Goal: Transaction & Acquisition: Purchase product/service

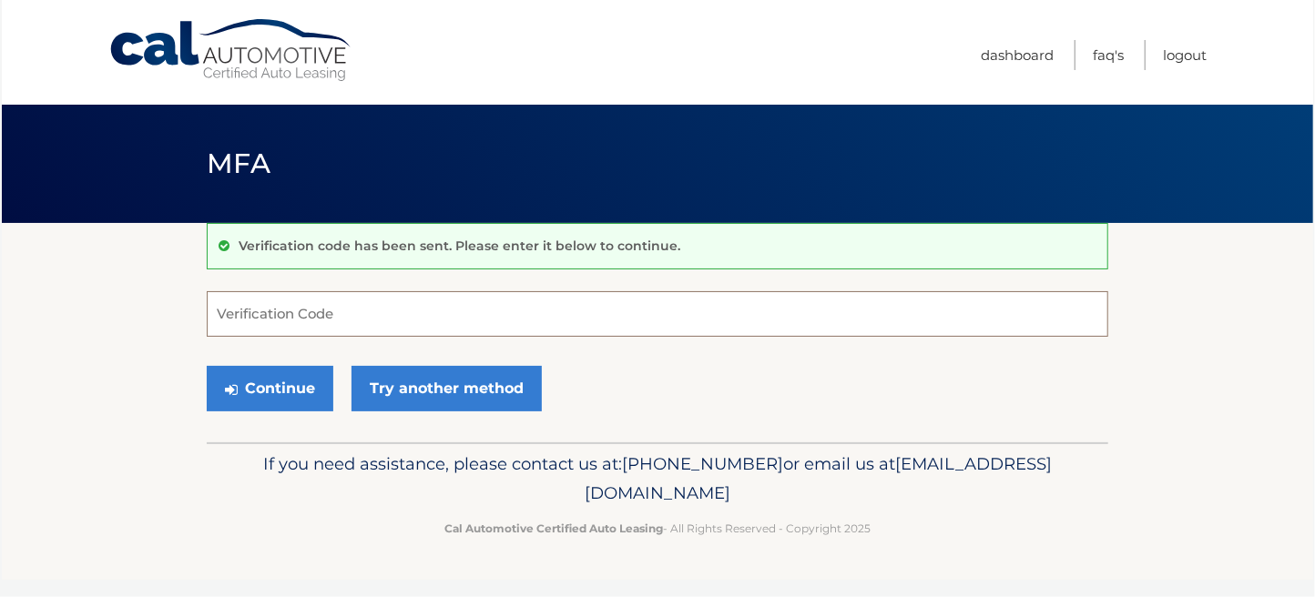
click at [267, 316] on input "Verification Code" at bounding box center [657, 314] width 901 height 46
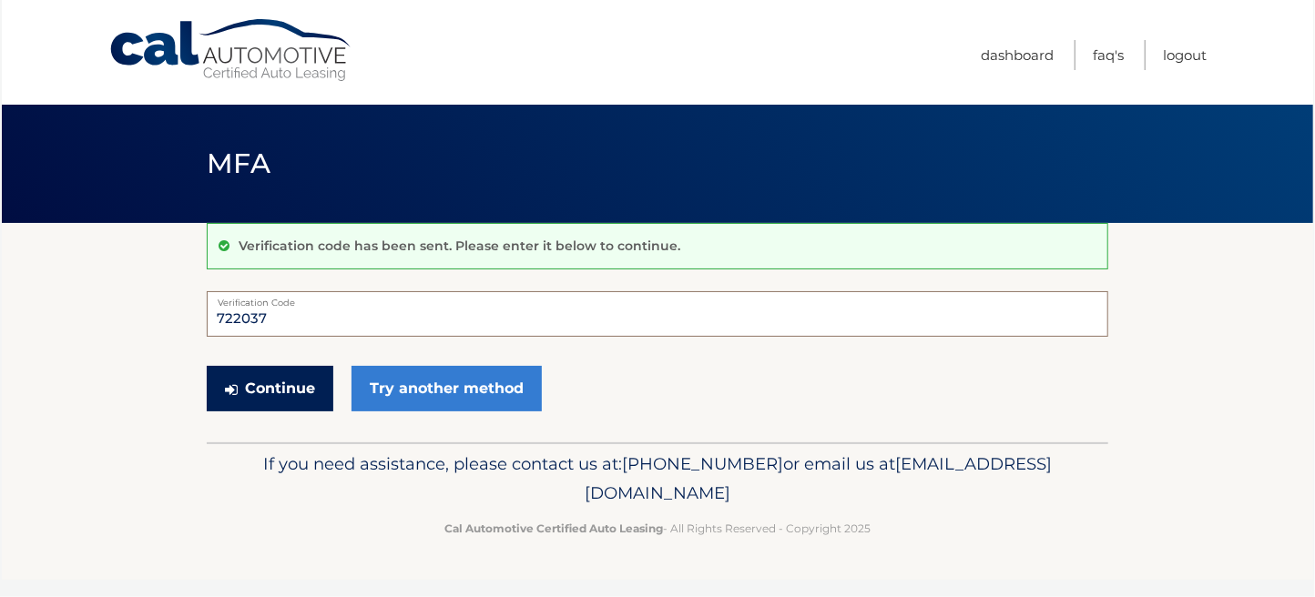
type input "722037"
click at [269, 392] on button "Continue" at bounding box center [270, 389] width 127 height 46
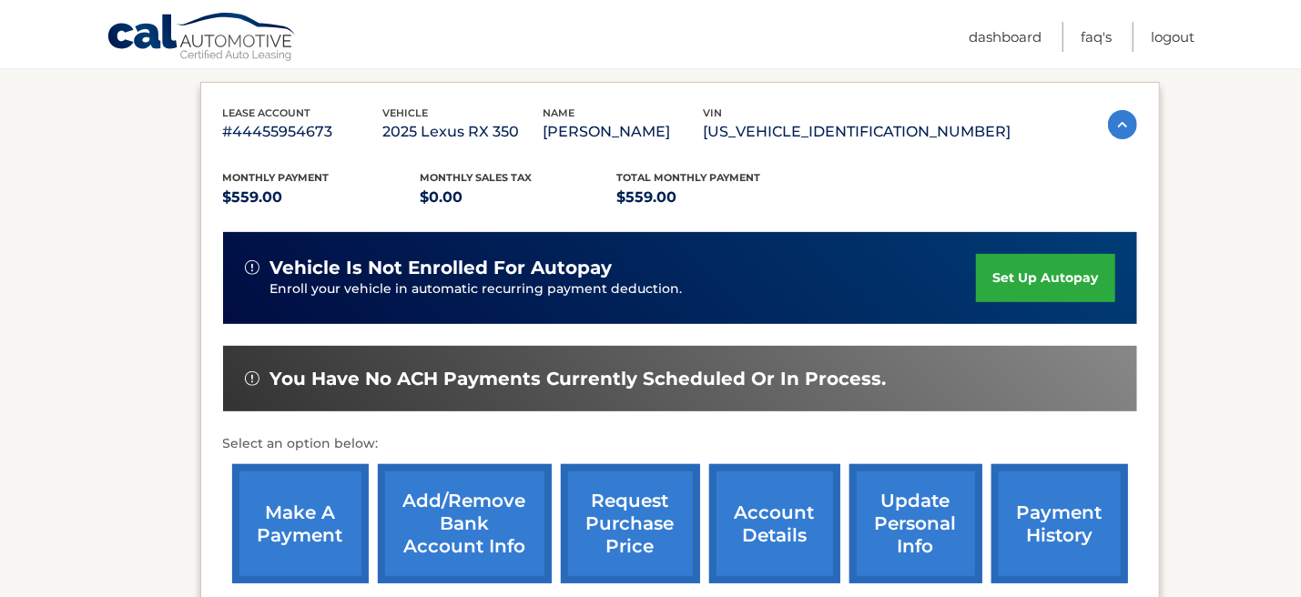
scroll to position [364, 0]
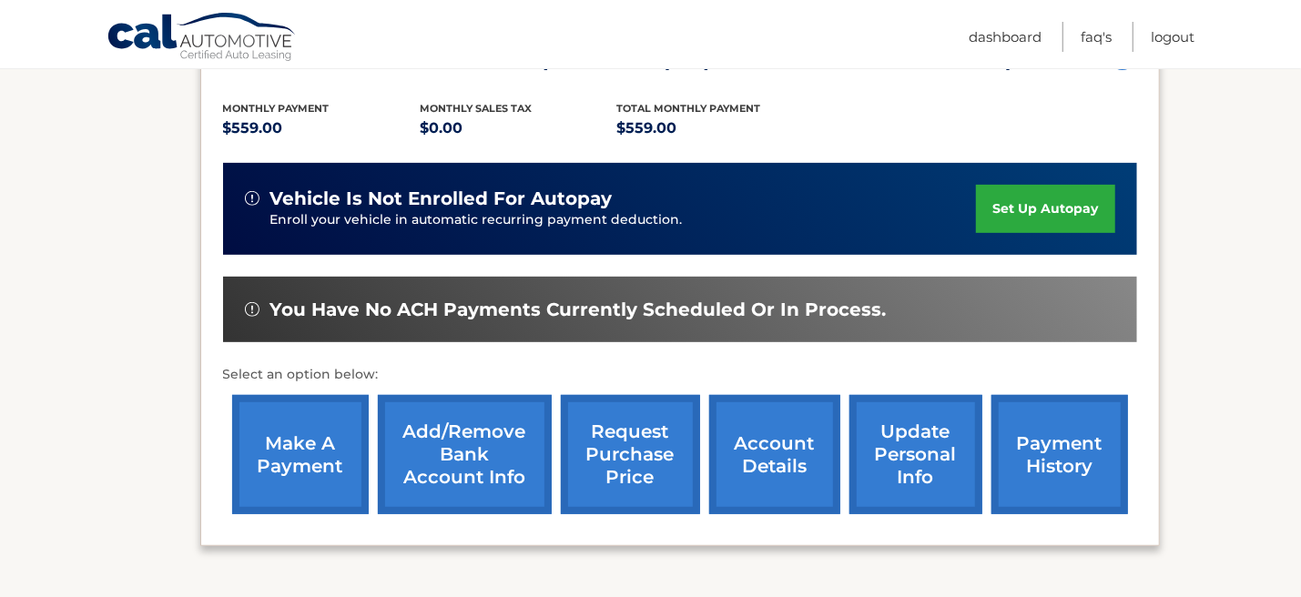
click at [288, 465] on link "make a payment" at bounding box center [300, 454] width 137 height 119
click at [305, 458] on link "make a payment" at bounding box center [300, 454] width 137 height 119
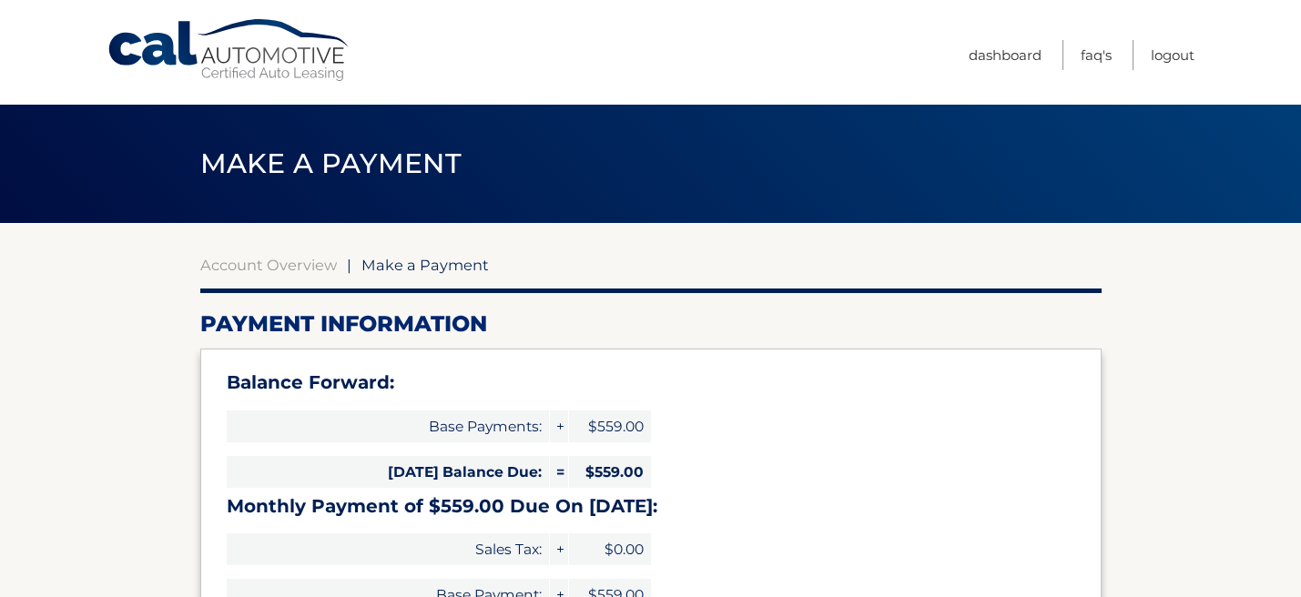
select select "ZGRjODU5ZDEtOTk1YS00Y2NkLTkyZWMtMmQ3OGVmZDBiZjVj"
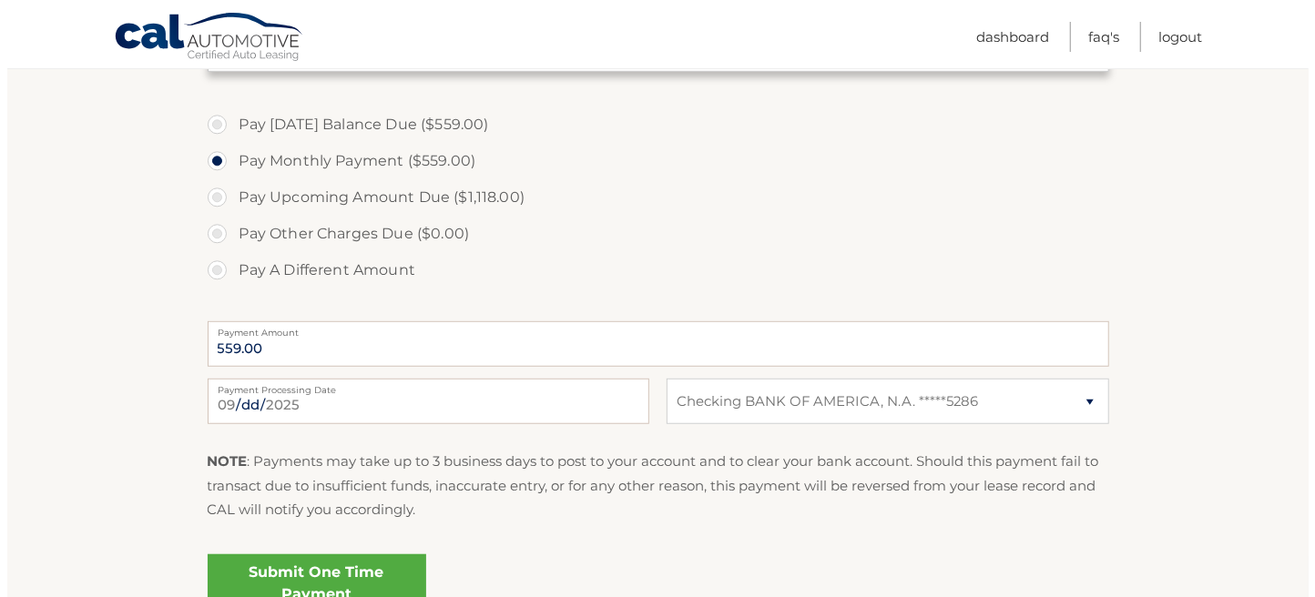
scroll to position [637, 0]
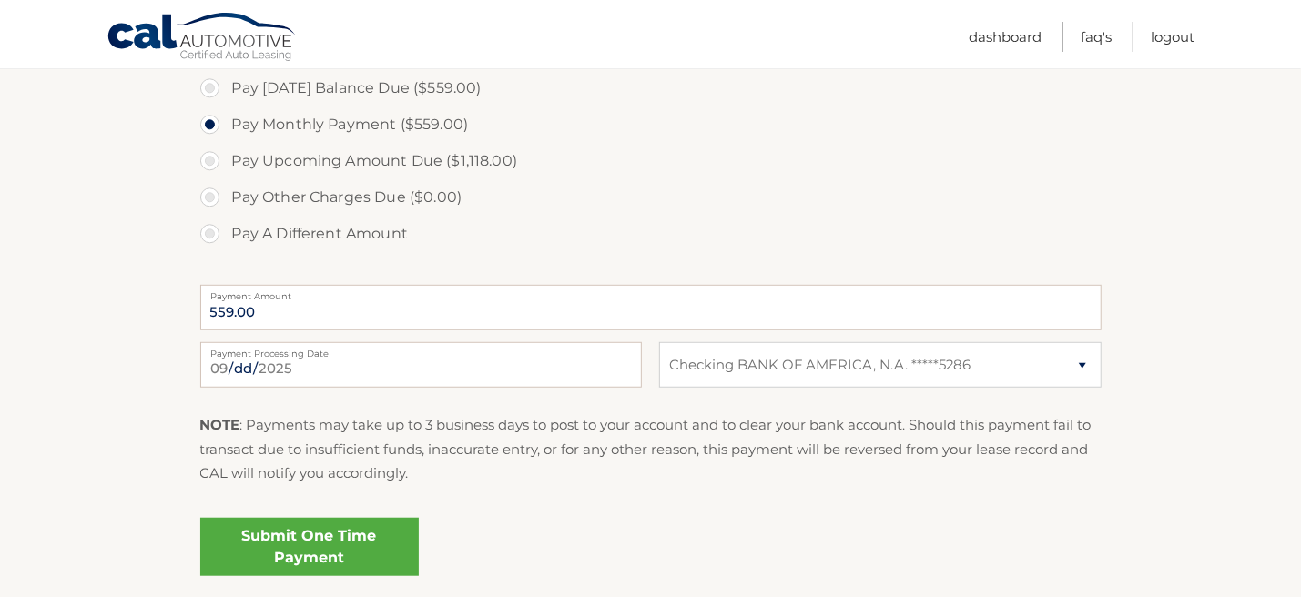
click at [314, 541] on link "Submit One Time Payment" at bounding box center [309, 547] width 218 height 58
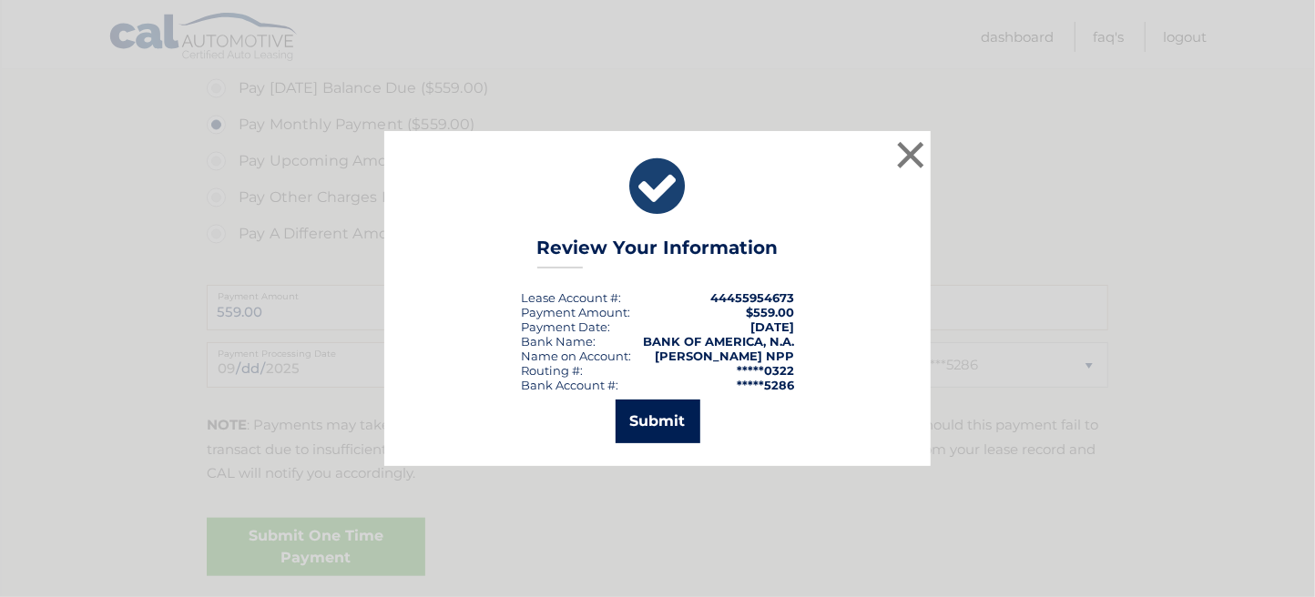
click at [641, 426] on button "Submit" at bounding box center [657, 422] width 85 height 44
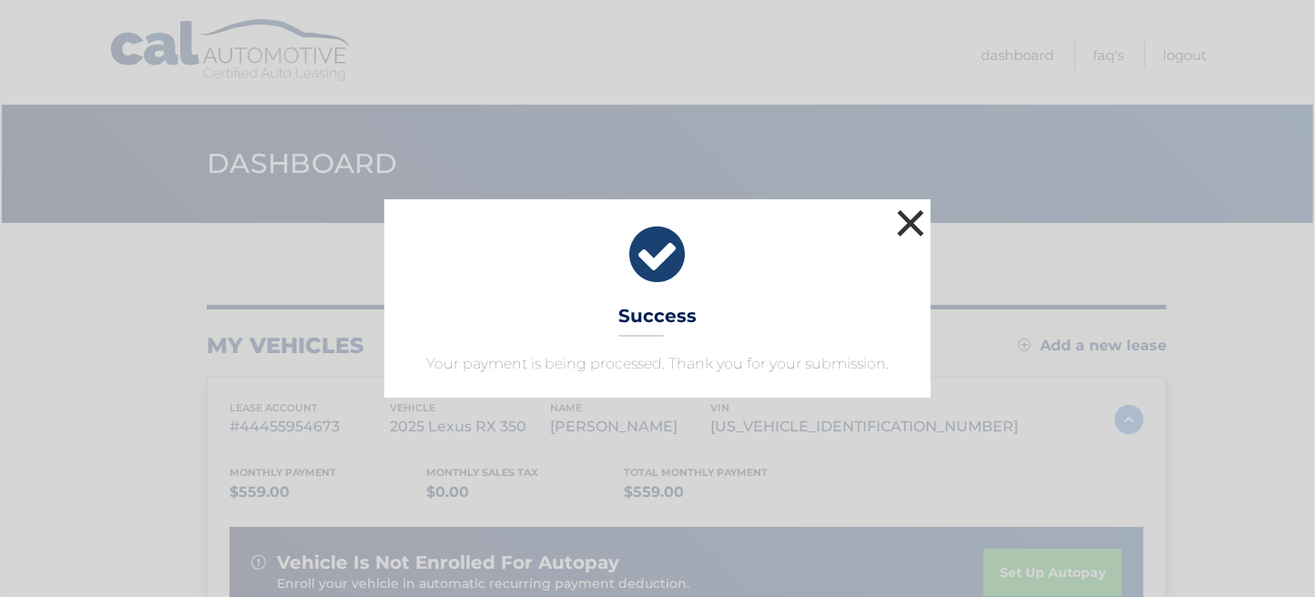
click at [908, 223] on button "×" at bounding box center [910, 223] width 36 height 36
click at [904, 220] on header "Dashboard" at bounding box center [657, 164] width 901 height 118
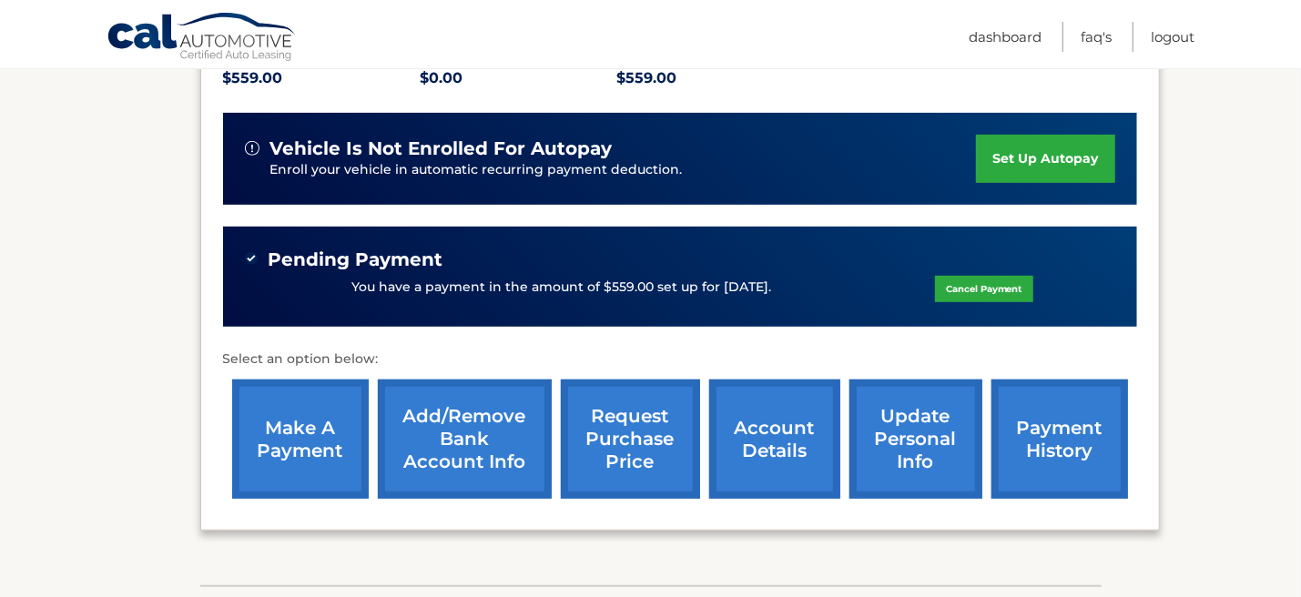
scroll to position [454, 0]
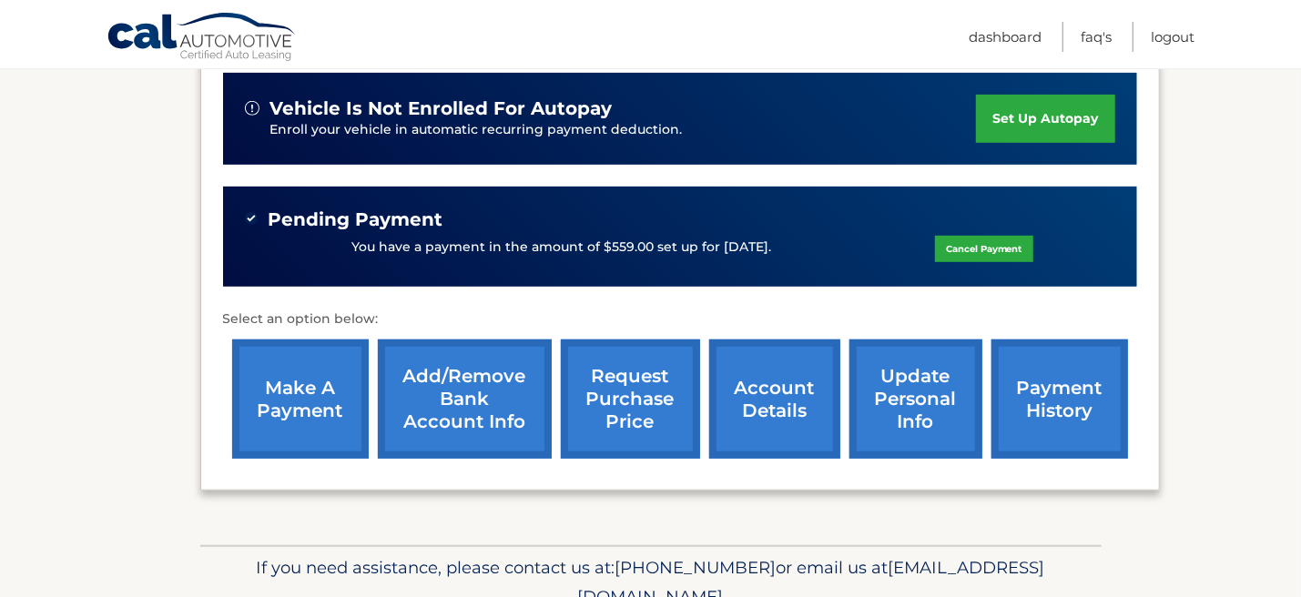
click at [757, 405] on link "account details" at bounding box center [774, 399] width 131 height 119
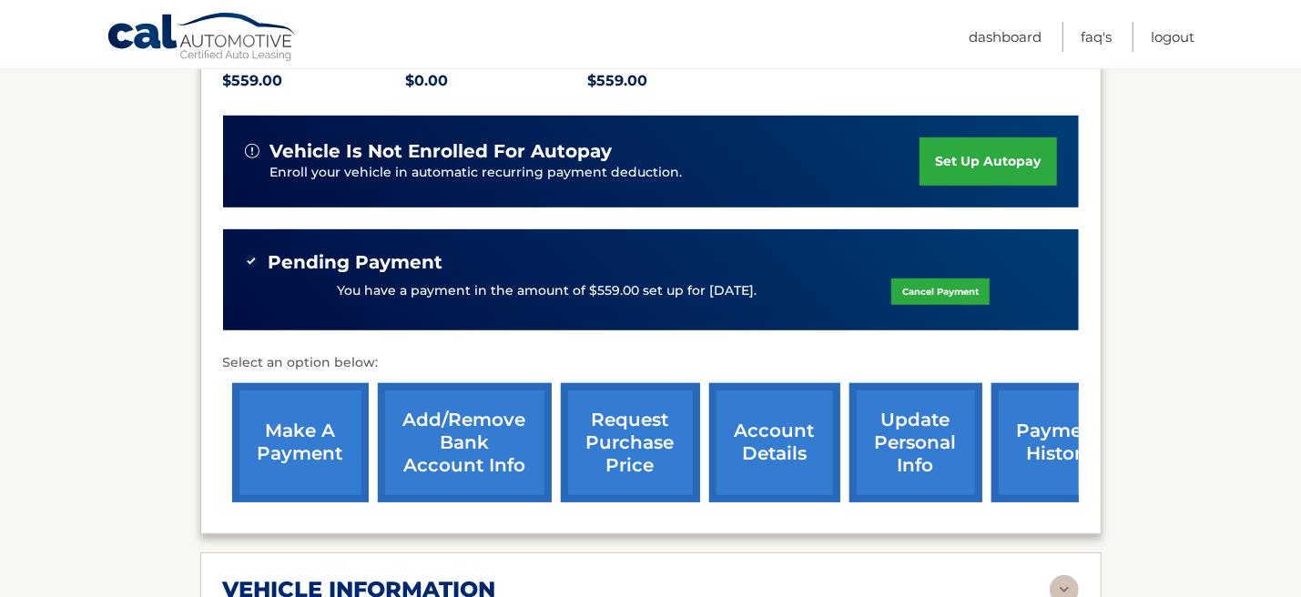
scroll to position [454, 0]
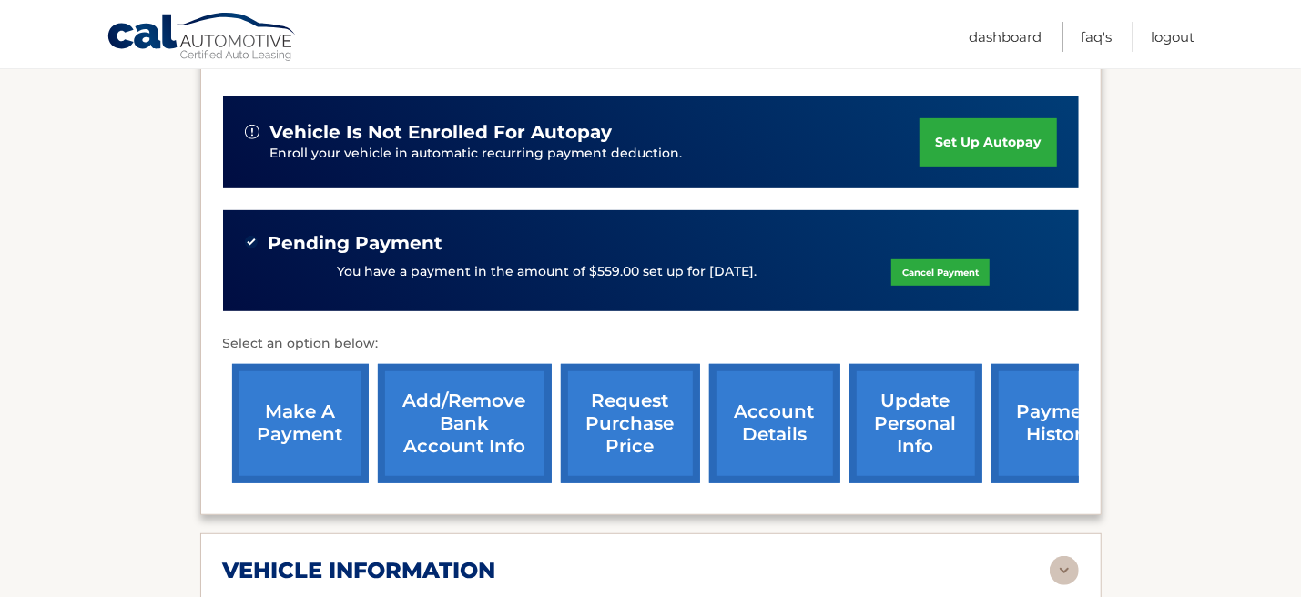
click at [1053, 422] on link "payment history" at bounding box center [1059, 423] width 137 height 119
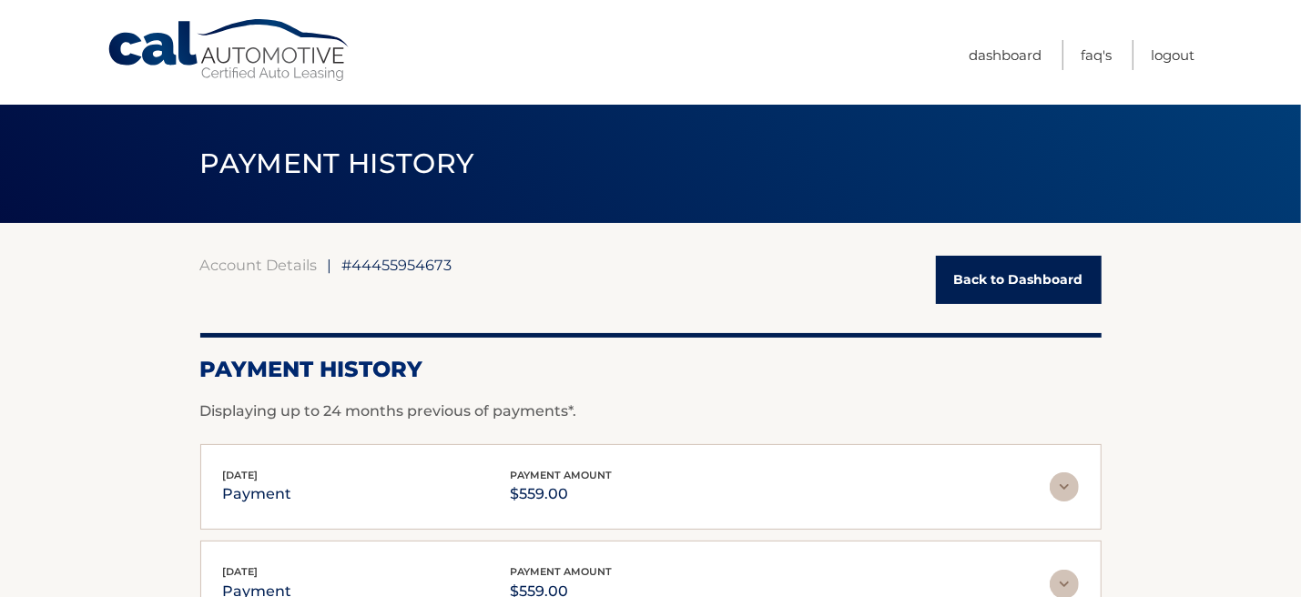
click at [990, 284] on link "Back to Dashboard" at bounding box center [1019, 280] width 166 height 48
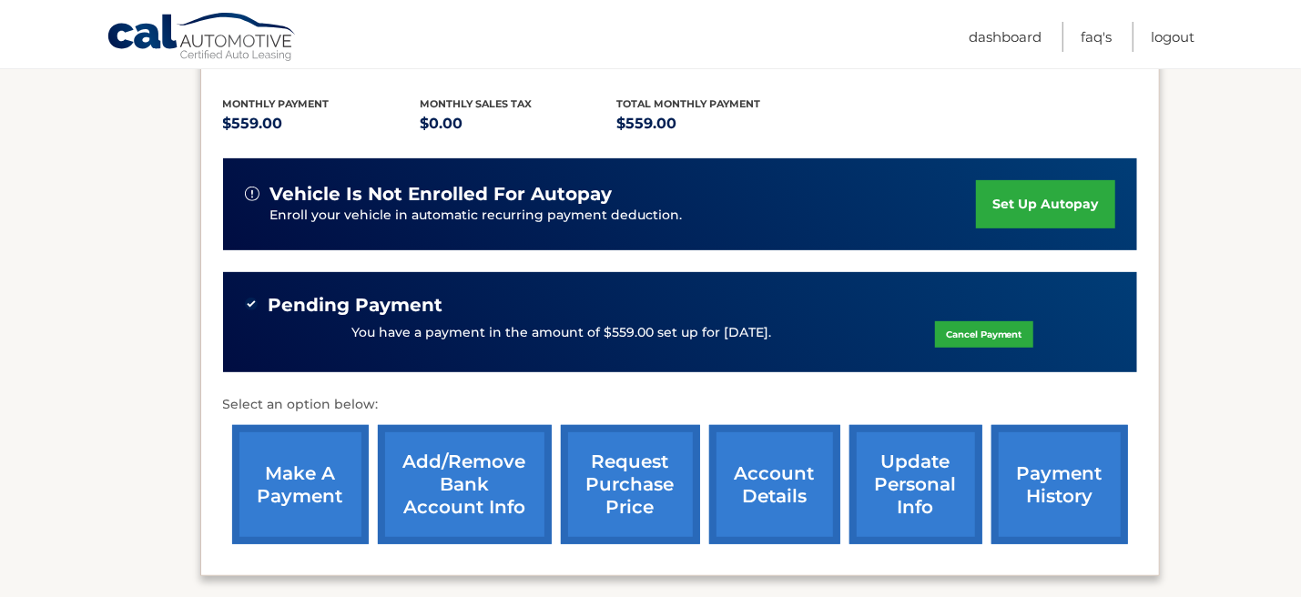
scroll to position [454, 0]
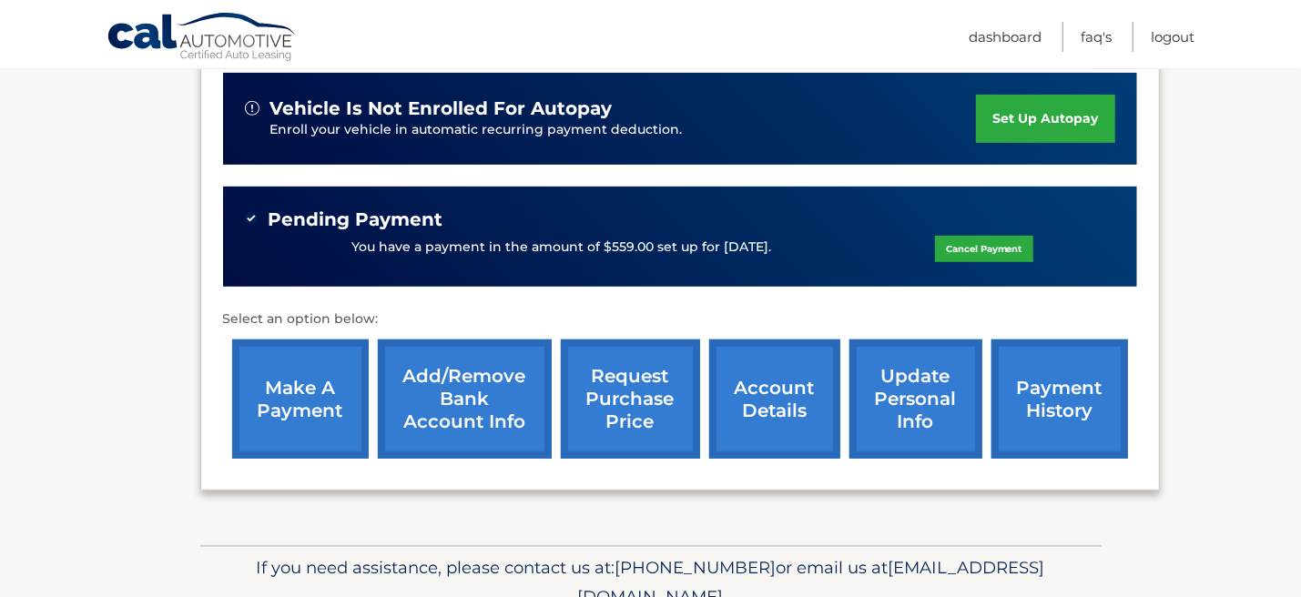
click at [267, 416] on link "make a payment" at bounding box center [300, 399] width 137 height 119
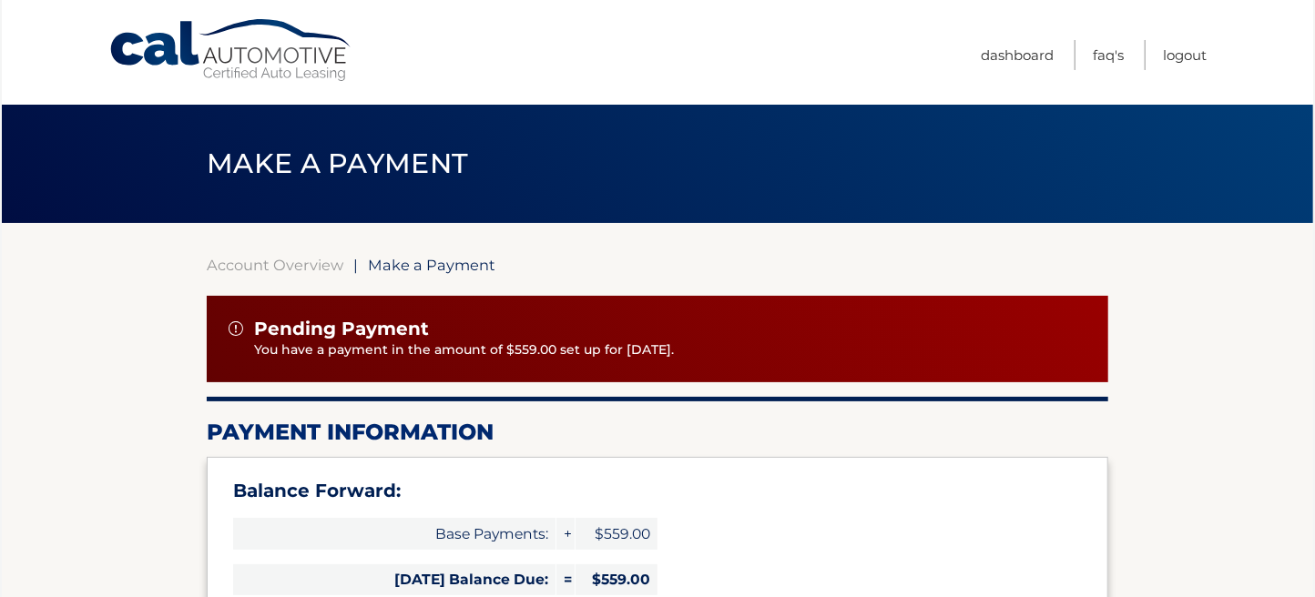
select select "ZGRjODU5ZDEtOTk1YS00Y2NkLTkyZWMtMmQ3OGVmZDBiZjVj"
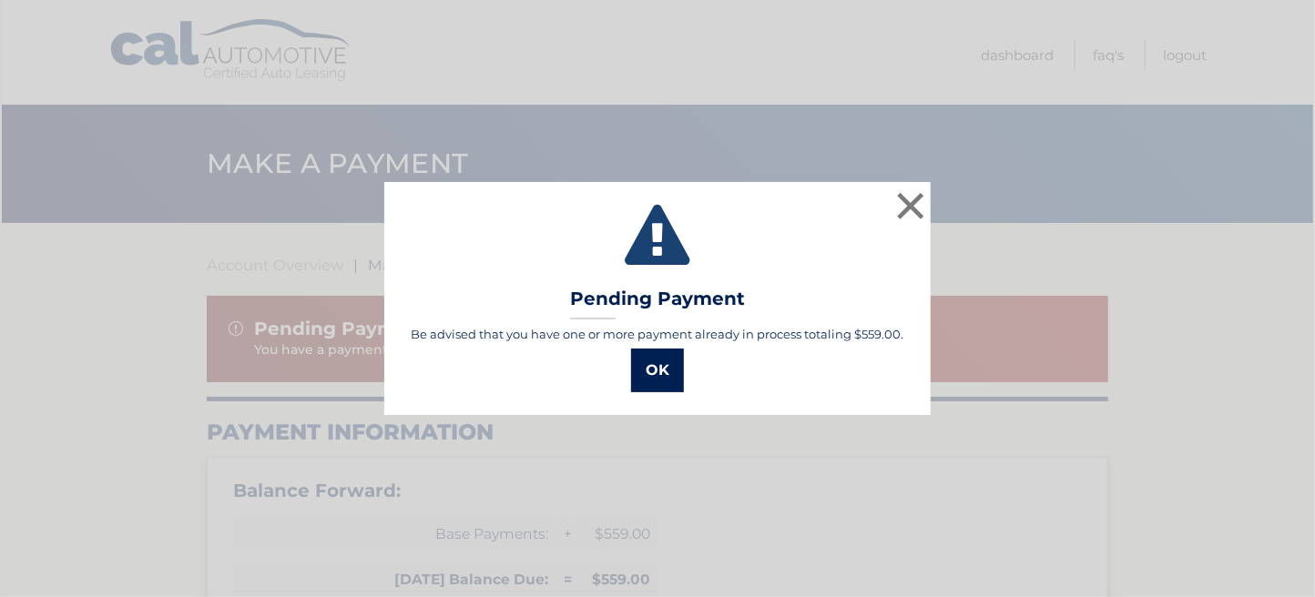
click at [649, 381] on button "OK" at bounding box center [657, 371] width 53 height 44
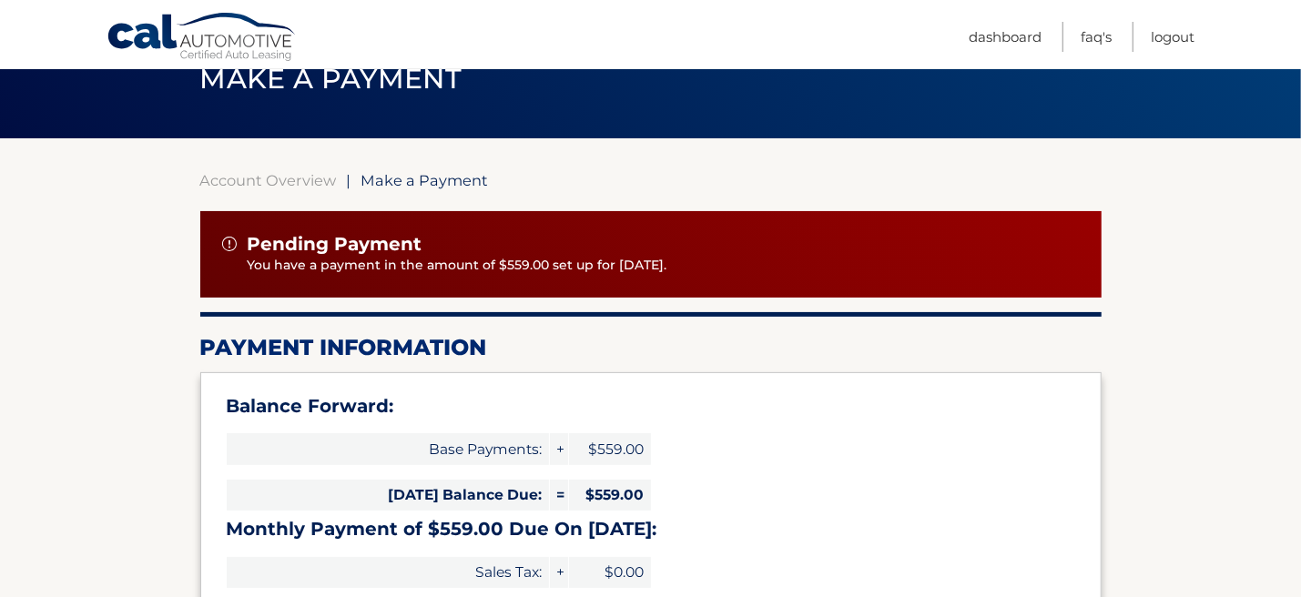
scroll to position [182, 0]
